Goal: Task Accomplishment & Management: Use online tool/utility

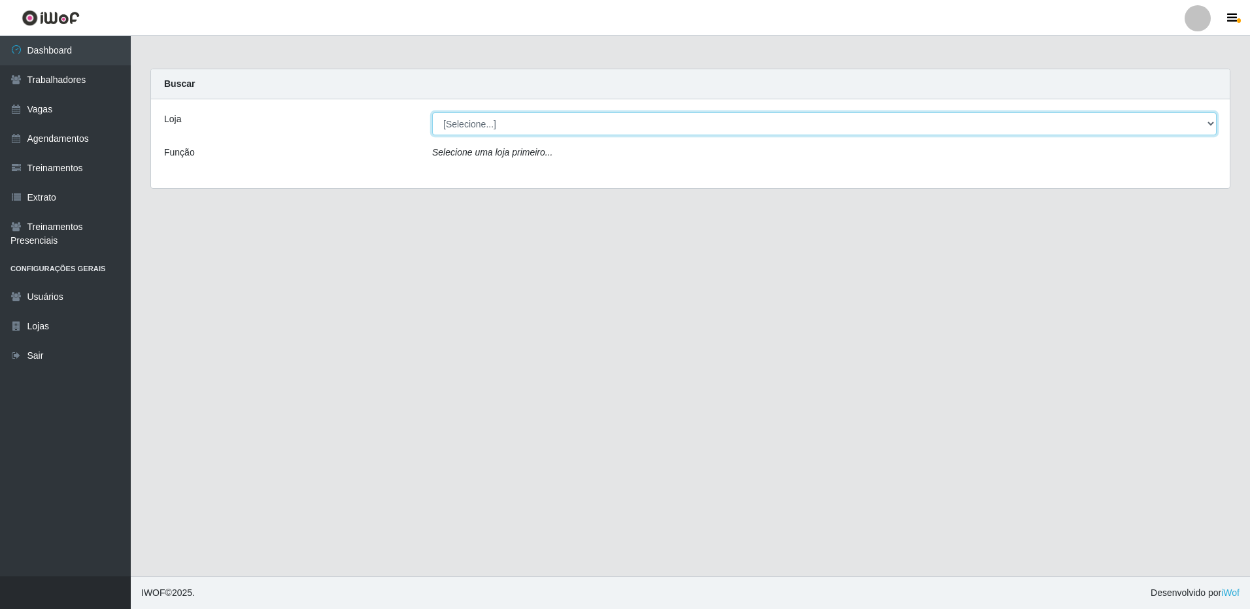
click at [1202, 126] on select "[Selecione...] [GEOGRAPHIC_DATA] - [GEOGRAPHIC_DATA]" at bounding box center [824, 123] width 785 height 23
select select "524"
click at [432, 112] on select "[Selecione...] [GEOGRAPHIC_DATA] - [GEOGRAPHIC_DATA]" at bounding box center [824, 123] width 785 height 23
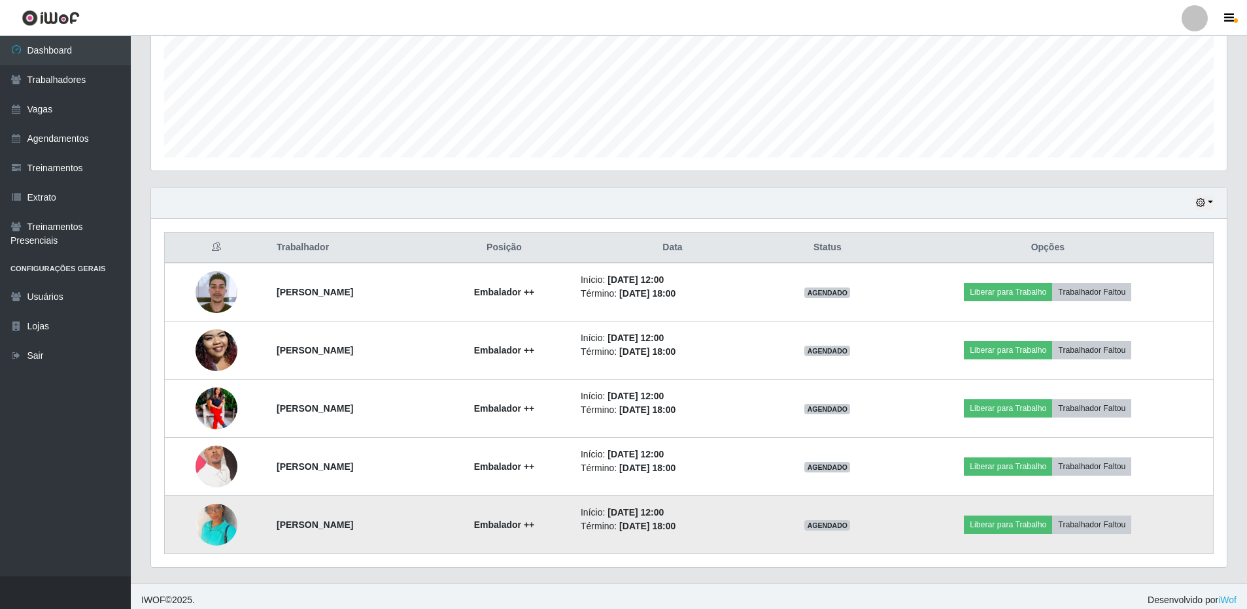
scroll to position [317, 0]
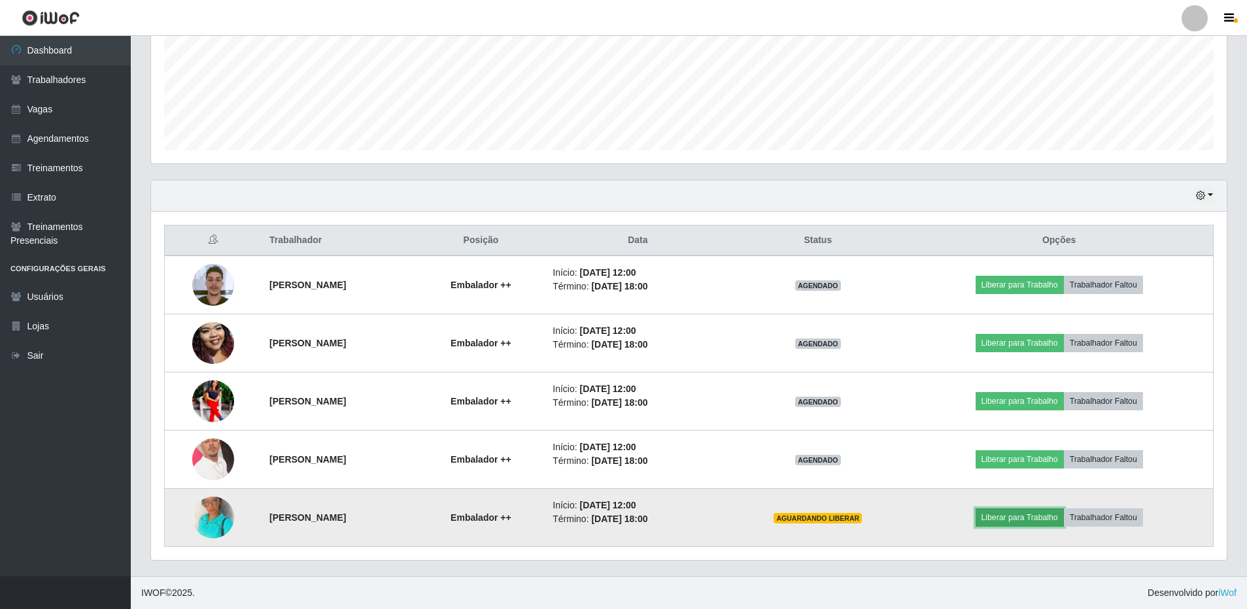
click at [1048, 516] on button "Liberar para Trabalho" at bounding box center [1019, 518] width 88 height 18
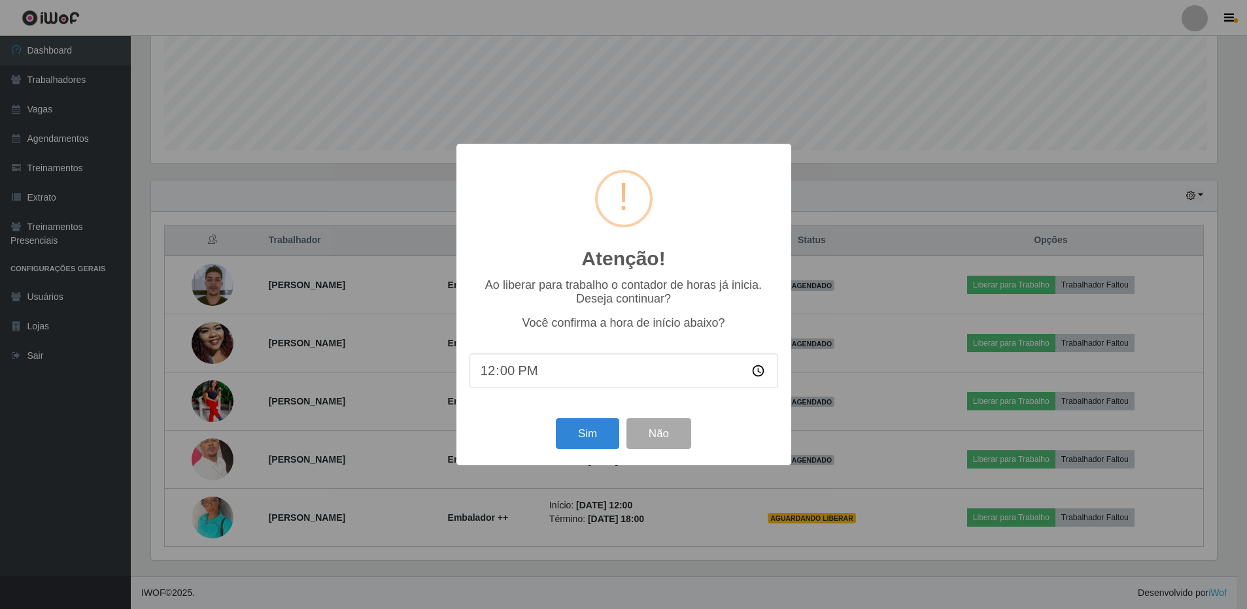
scroll to position [271, 1069]
click at [593, 429] on button "Sim" at bounding box center [588, 433] width 63 height 31
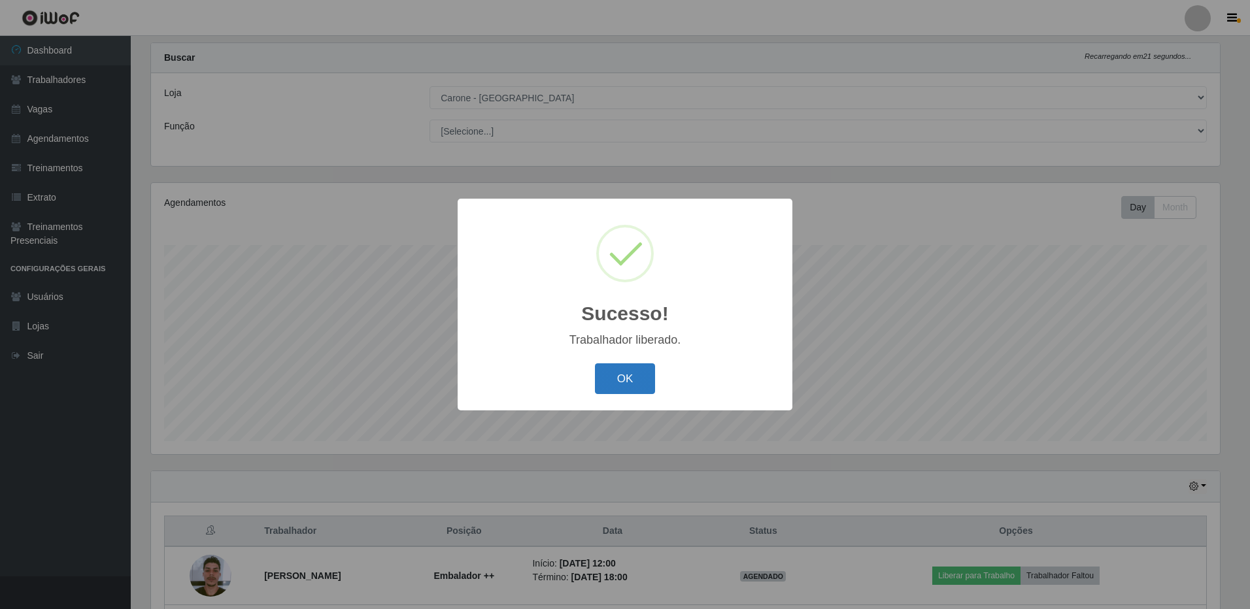
click at [627, 375] on button "OK" at bounding box center [625, 378] width 61 height 31
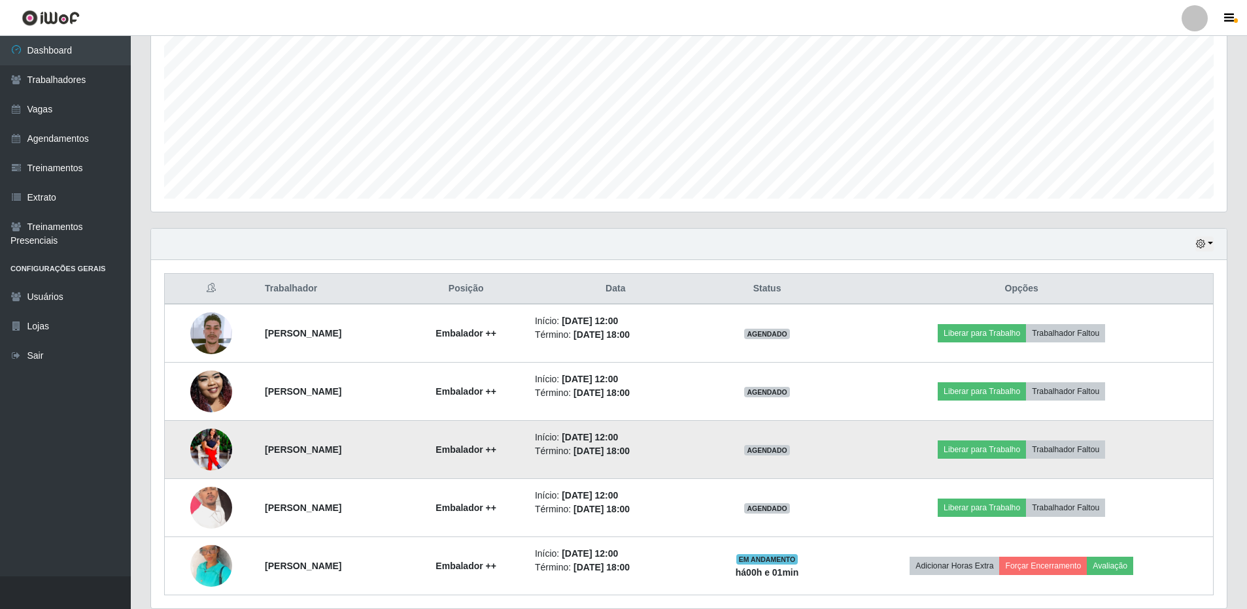
scroll to position [317, 0]
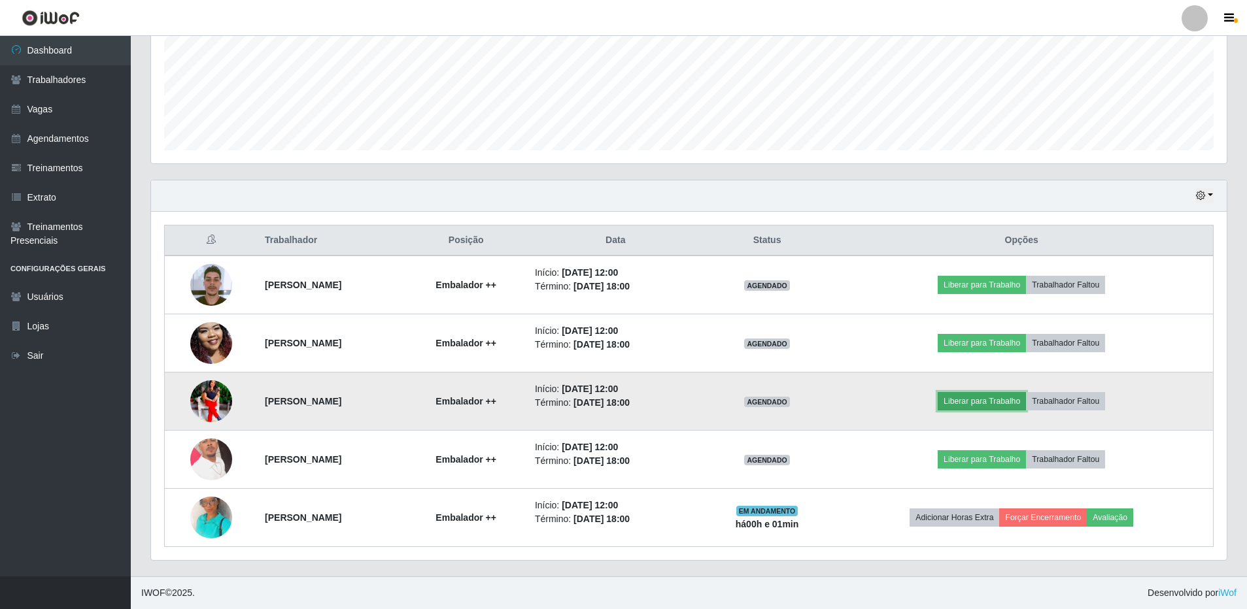
click at [1015, 405] on button "Liberar para Trabalho" at bounding box center [981, 401] width 88 height 18
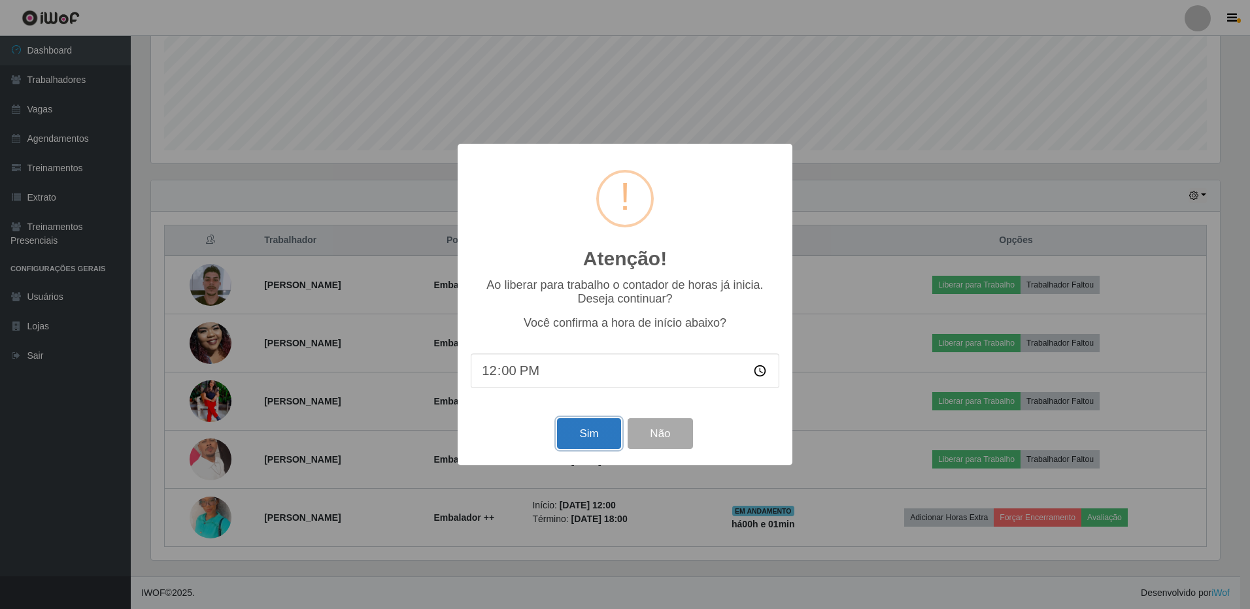
click at [567, 437] on button "Sim" at bounding box center [588, 433] width 63 height 31
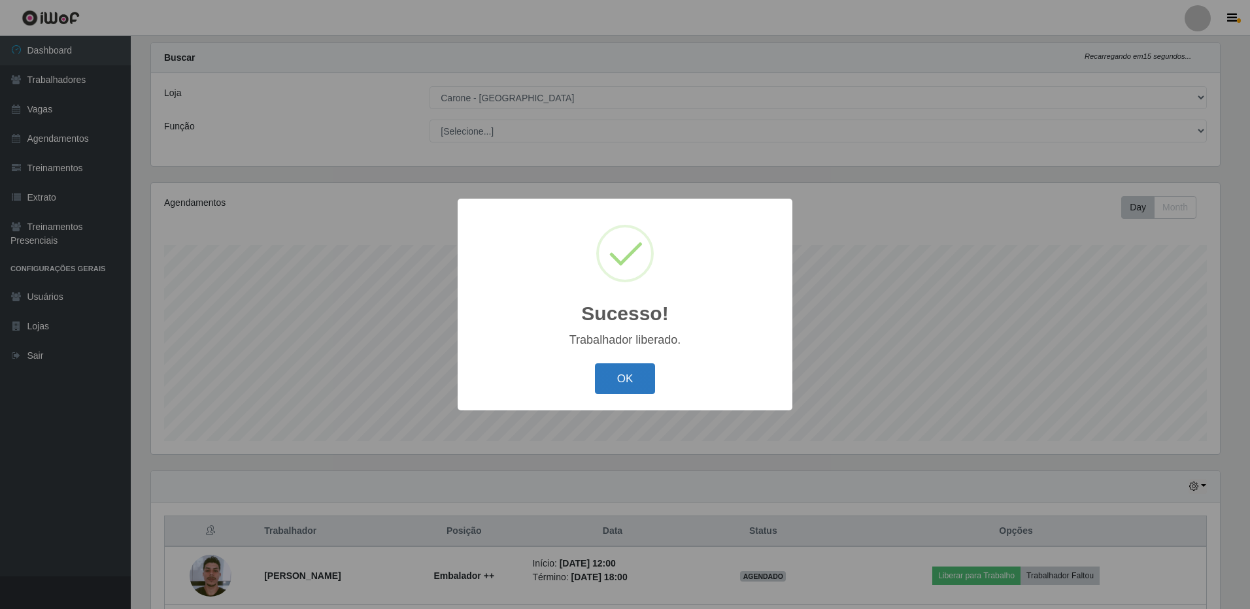
click at [631, 389] on button "OK" at bounding box center [625, 378] width 61 height 31
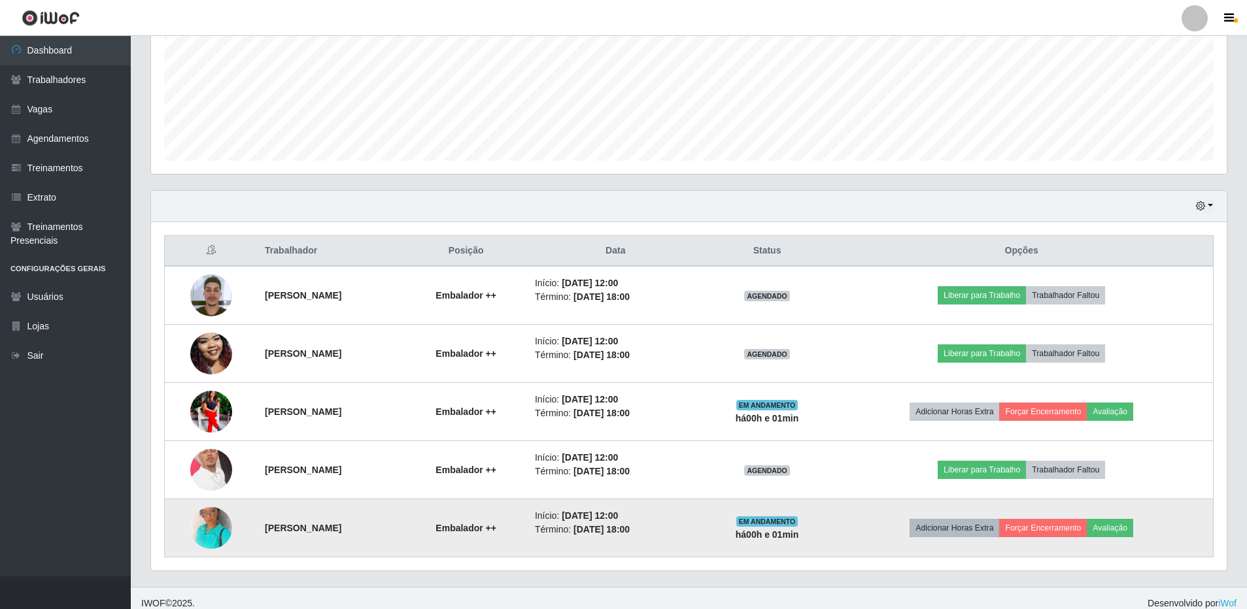
scroll to position [317, 0]
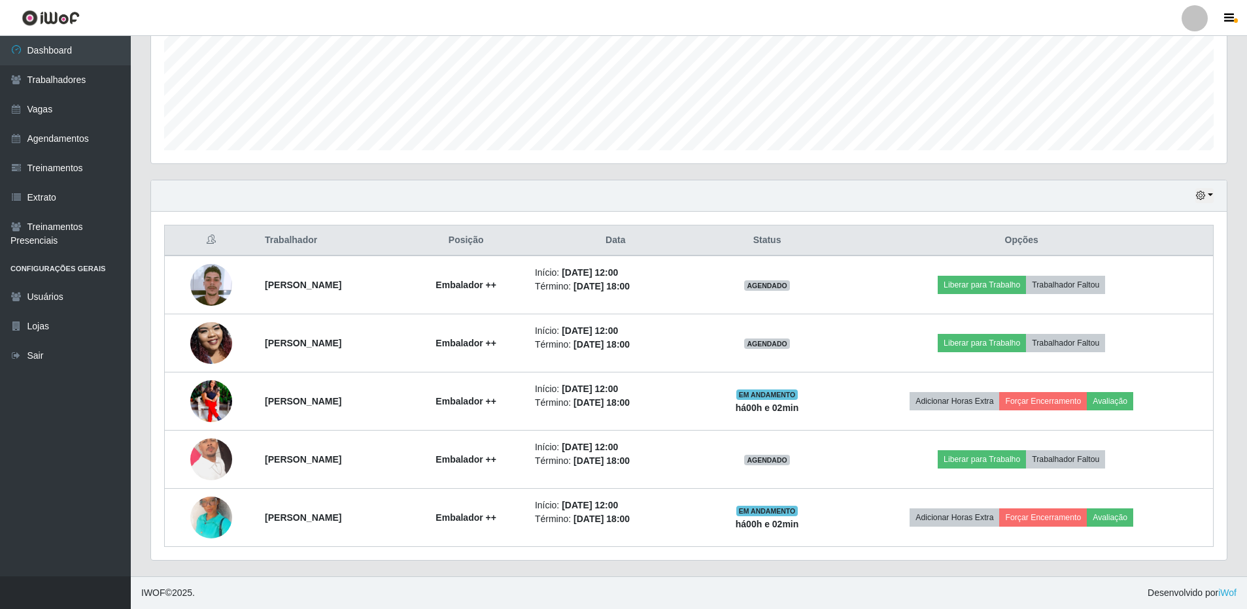
drag, startPoint x: 777, startPoint y: 222, endPoint x: 781, endPoint y: 232, distance: 10.6
drag, startPoint x: 781, startPoint y: 232, endPoint x: 1238, endPoint y: 476, distance: 517.4
click at [1238, 476] on div "Carregando... Buscar Recarregando em 11 segundos... Loja [Selecione...] Carone …" at bounding box center [689, 164] width 1116 height 825
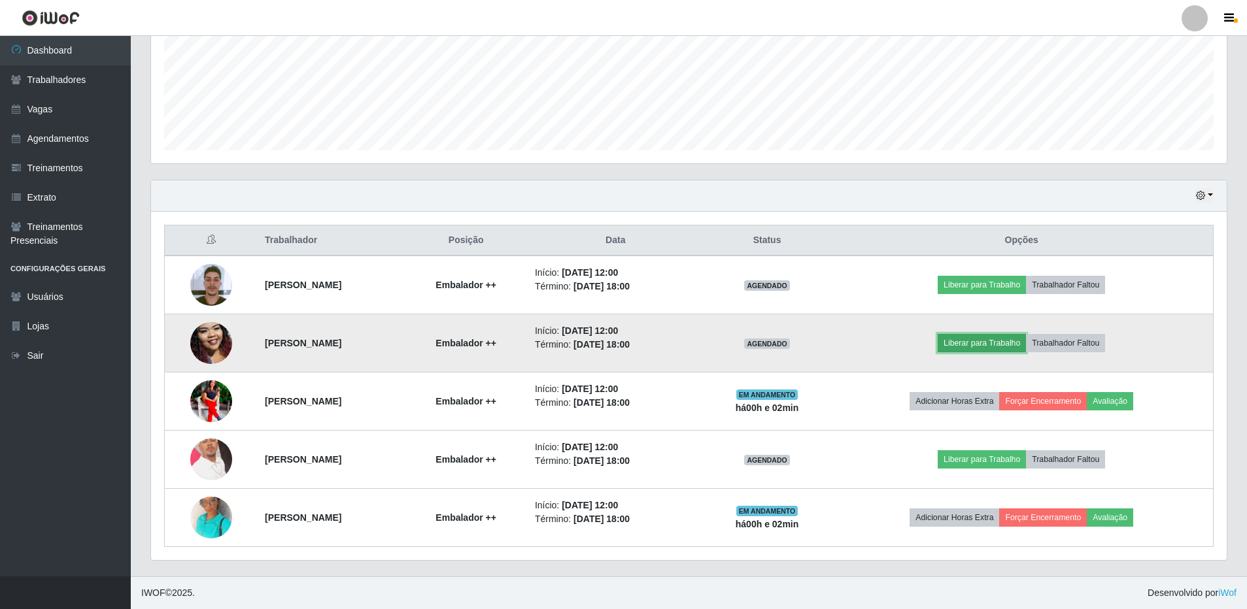
click at [989, 350] on button "Liberar para Trabalho" at bounding box center [981, 343] width 88 height 18
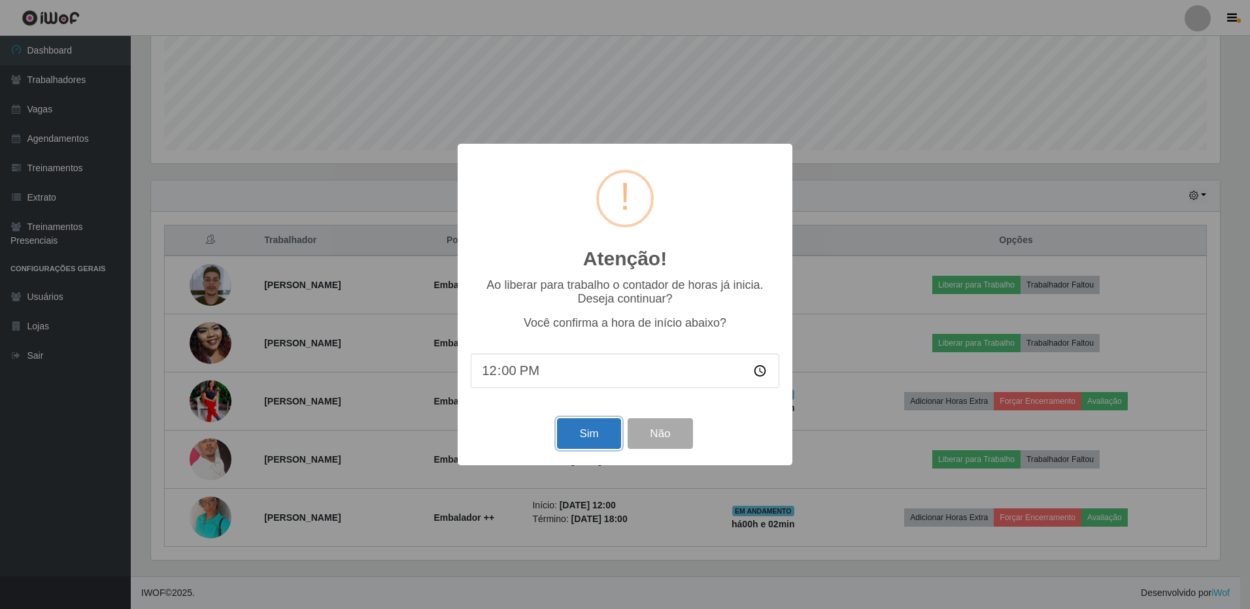
click at [579, 435] on button "Sim" at bounding box center [588, 433] width 63 height 31
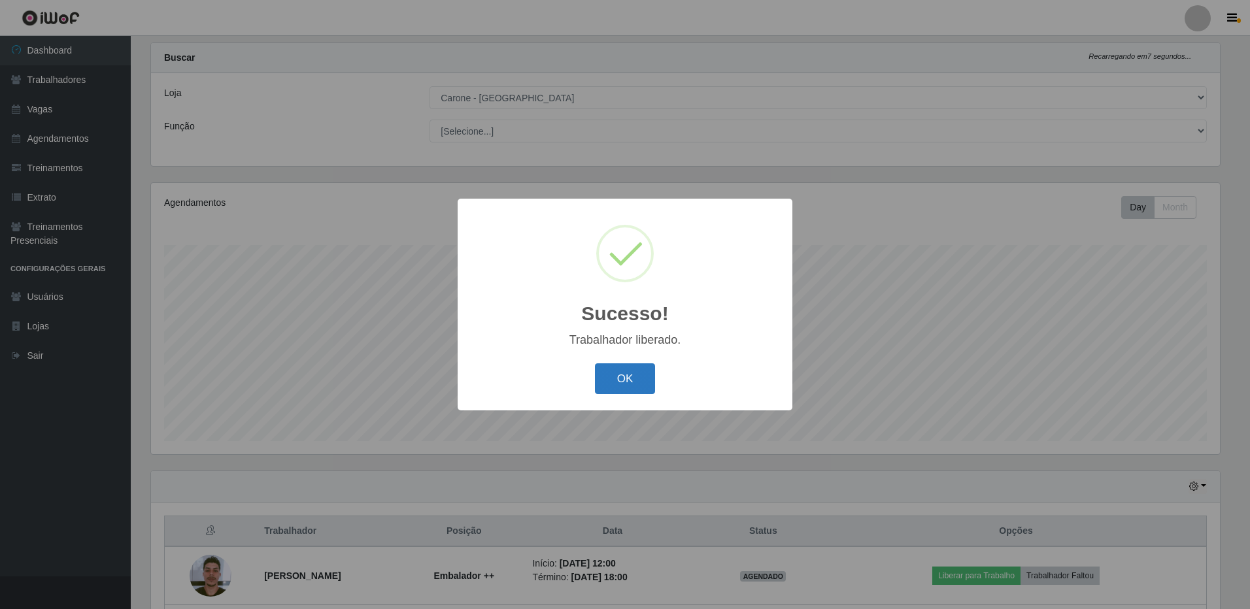
click at [620, 391] on button "OK" at bounding box center [625, 378] width 61 height 31
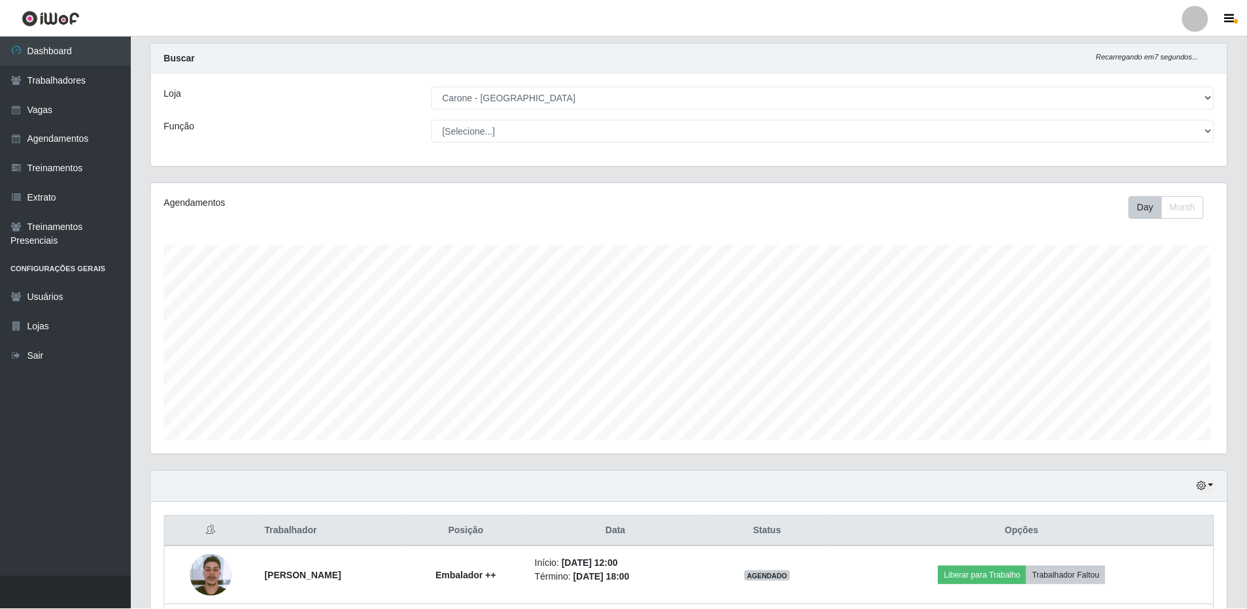
scroll to position [0, 0]
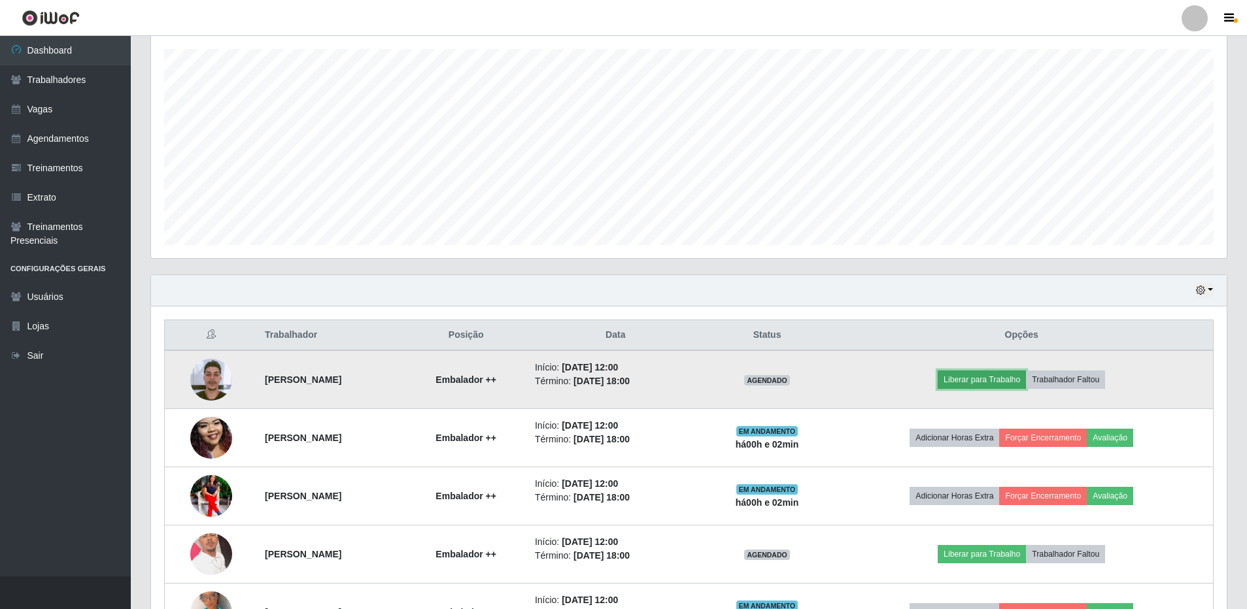
click at [989, 382] on button "Liberar para Trabalho" at bounding box center [981, 380] width 88 height 18
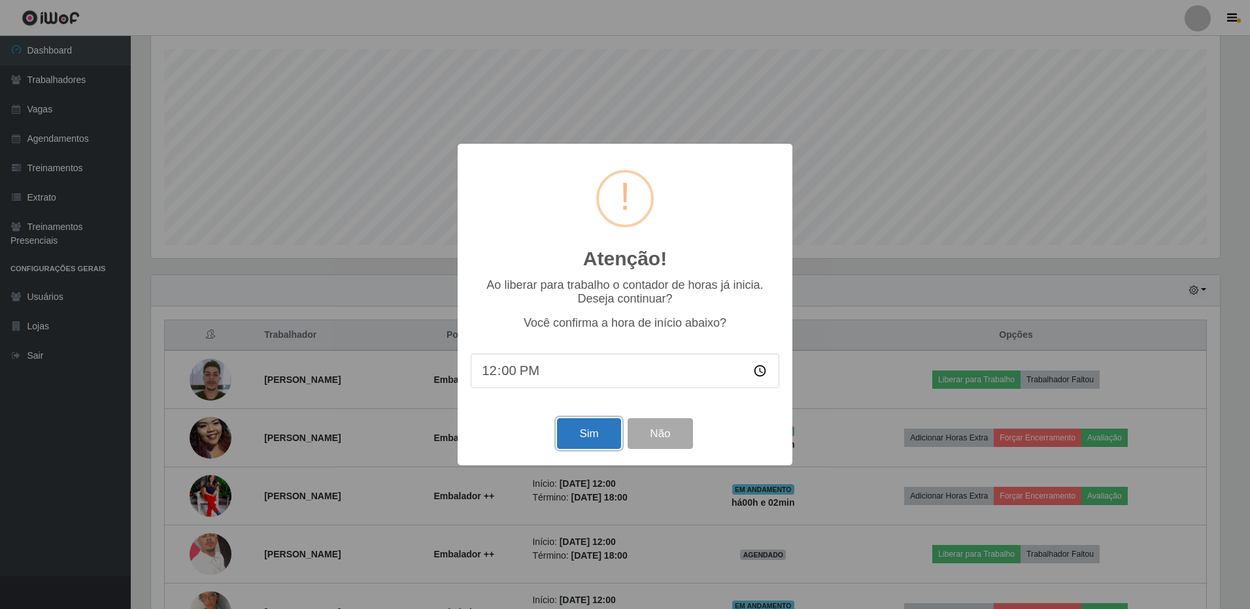
click at [590, 433] on button "Sim" at bounding box center [588, 433] width 63 height 31
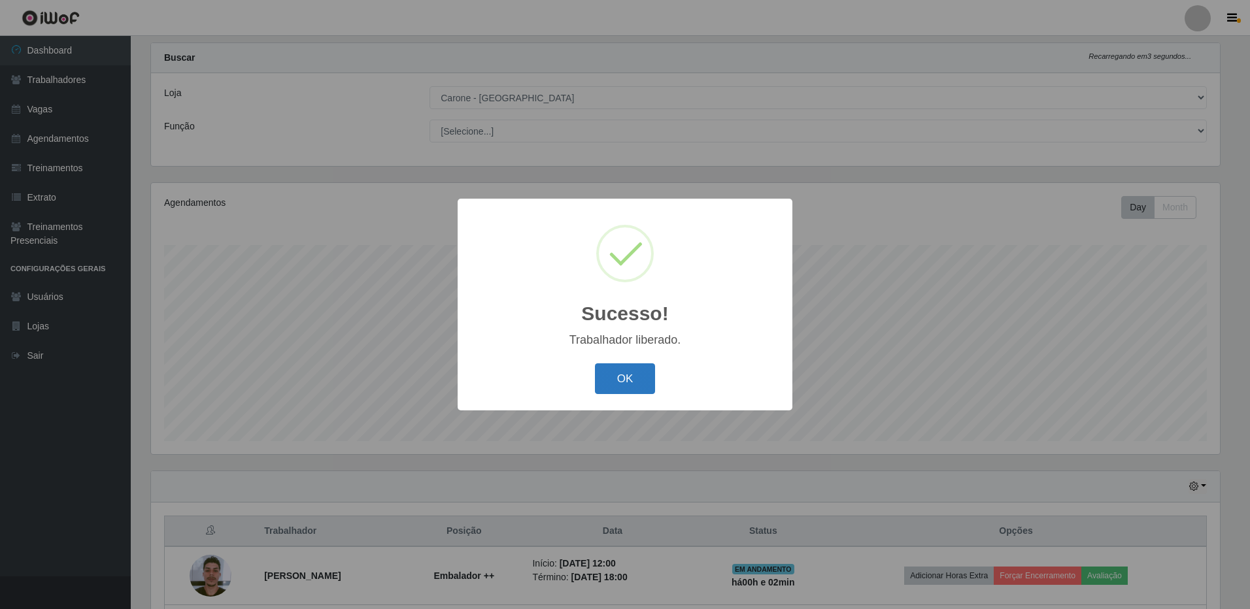
click at [625, 389] on button "OK" at bounding box center [625, 378] width 61 height 31
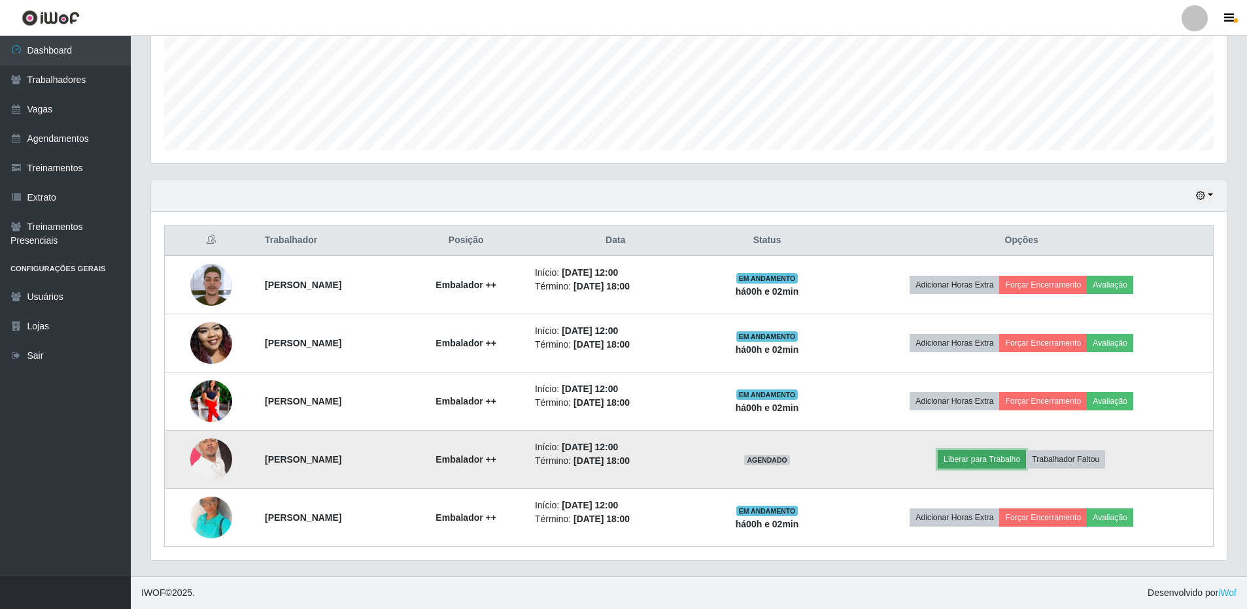
click at [1015, 463] on button "Liberar para Trabalho" at bounding box center [981, 459] width 88 height 18
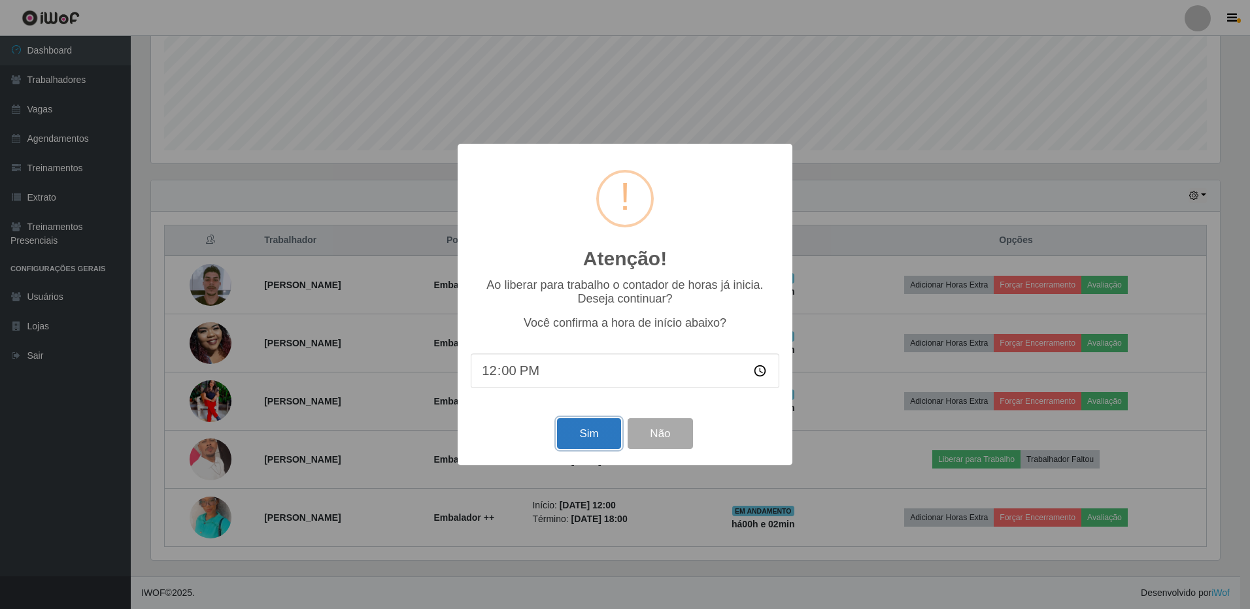
drag, startPoint x: 582, startPoint y: 432, endPoint x: 594, endPoint y: 424, distance: 14.5
click at [582, 433] on button "Sim" at bounding box center [588, 433] width 63 height 31
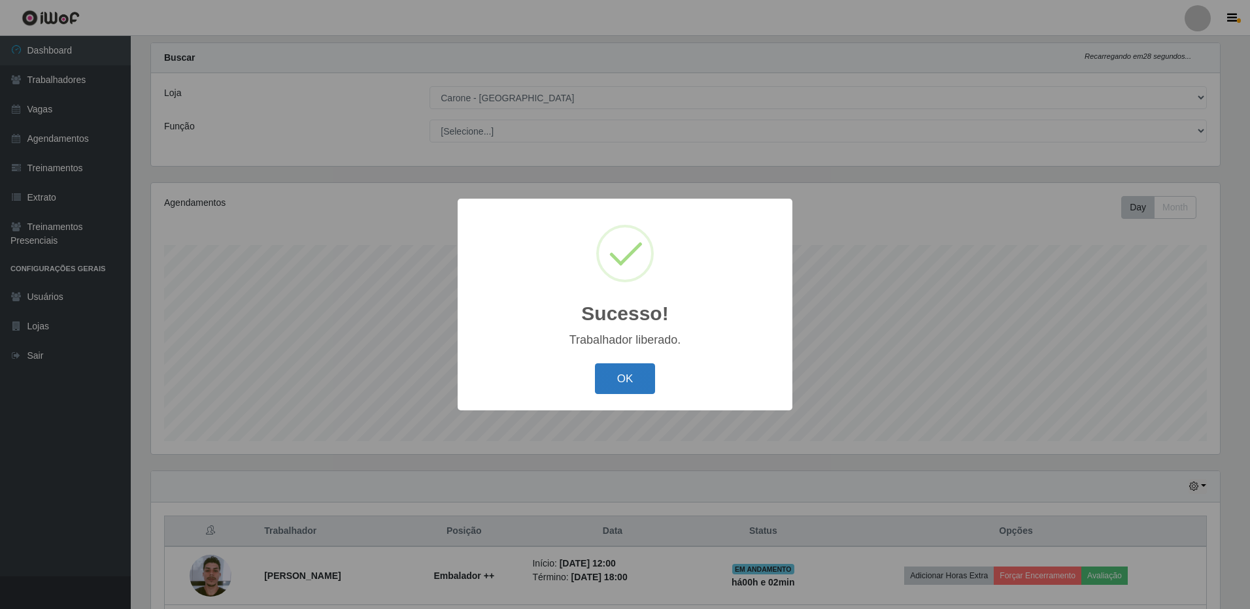
click at [637, 382] on button "OK" at bounding box center [625, 378] width 61 height 31
